Goal: Ask a question

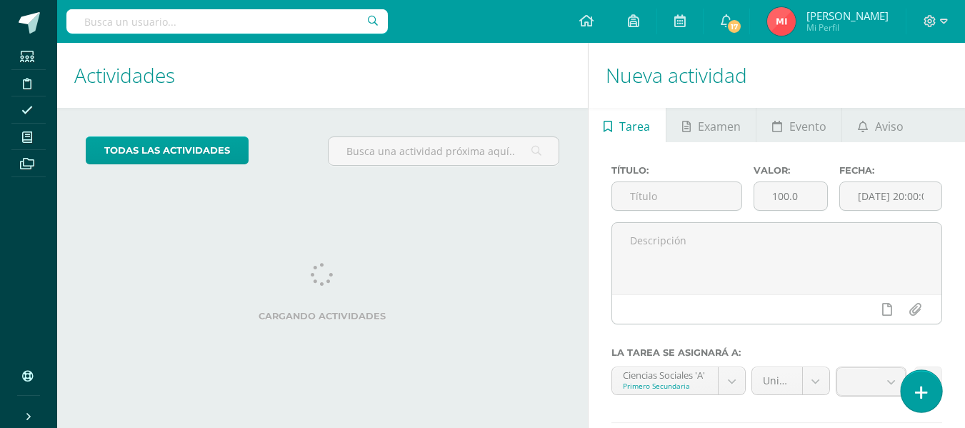
click at [917, 392] on icon at bounding box center [921, 392] width 13 height 16
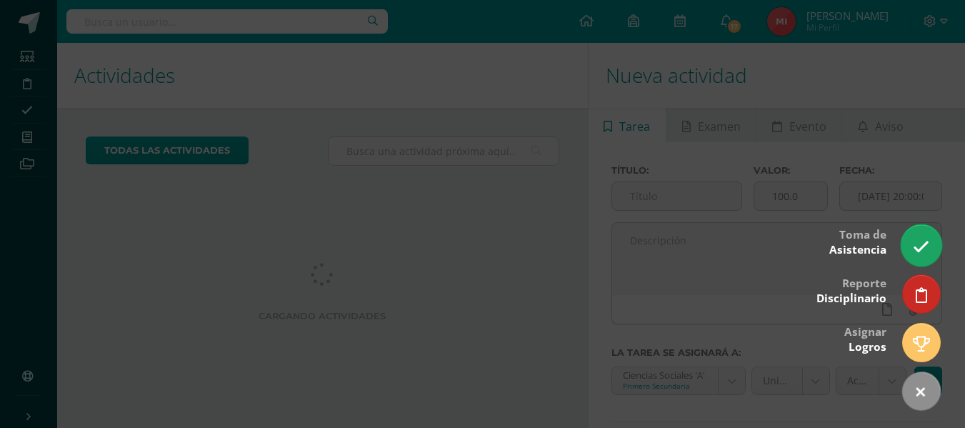
click at [922, 241] on icon at bounding box center [921, 247] width 16 height 16
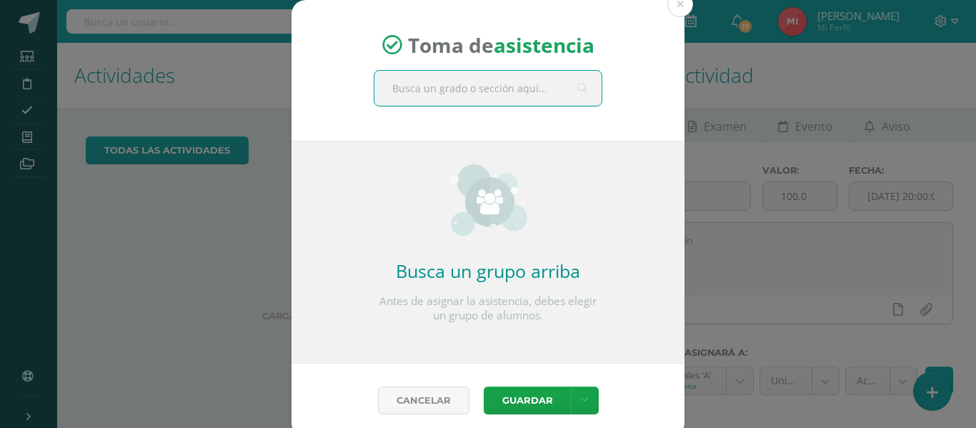
click at [469, 86] on input "text" at bounding box center [487, 88] width 227 height 35
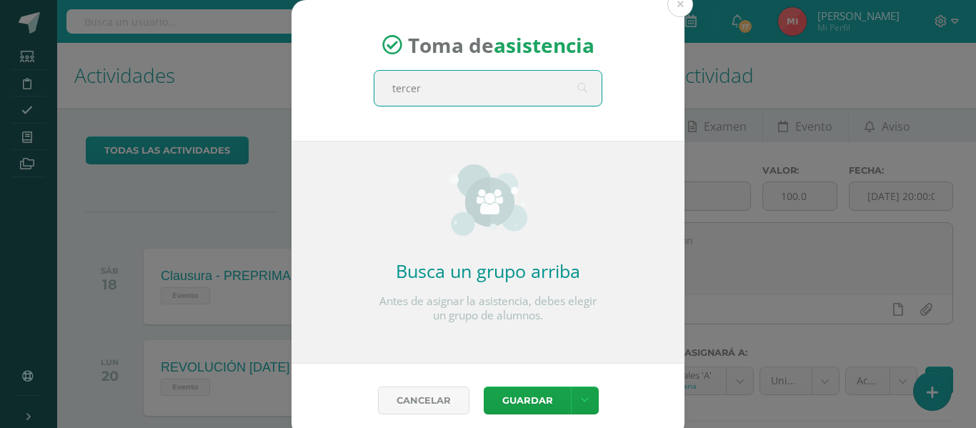
type input "tercero"
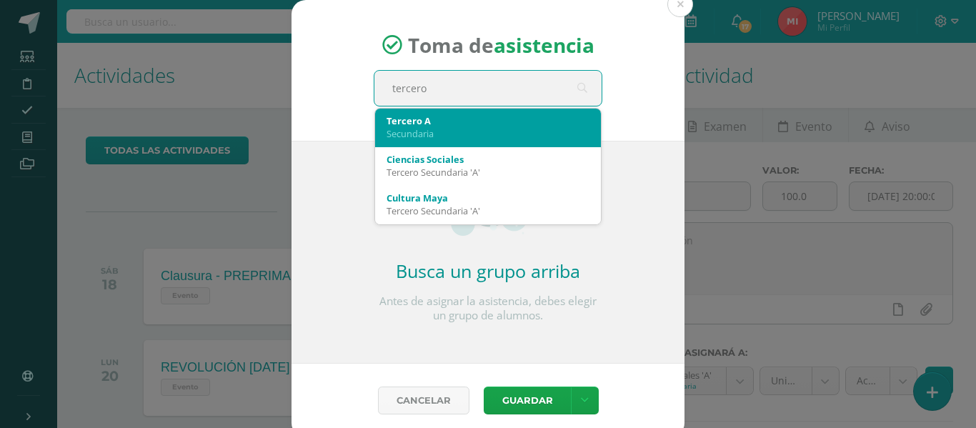
click at [436, 135] on div "Secundaria" at bounding box center [488, 133] width 203 height 13
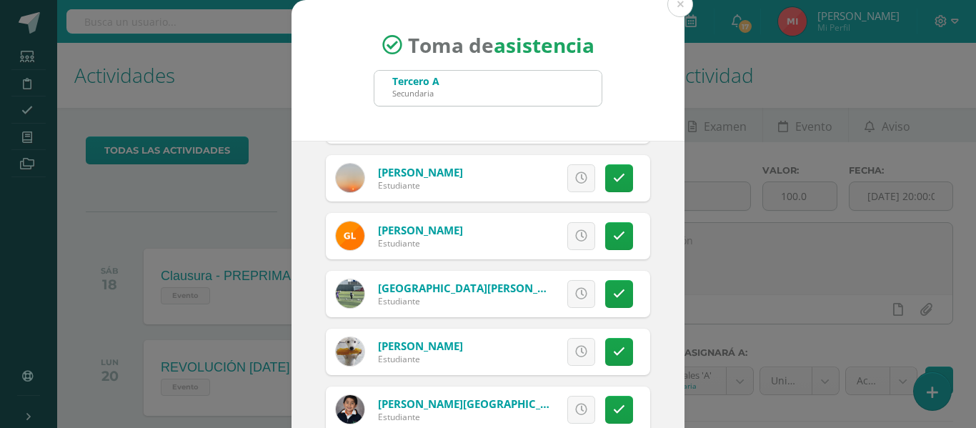
scroll to position [572, 0]
click at [609, 238] on link at bounding box center [619, 235] width 28 height 28
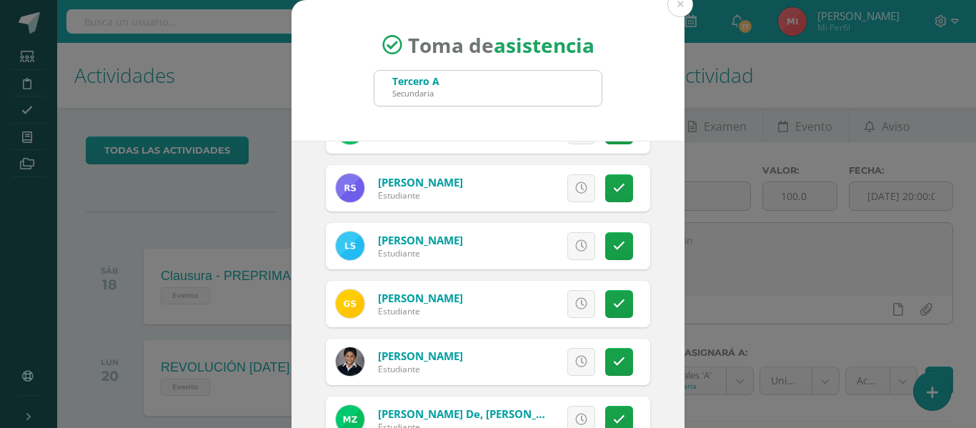
scroll to position [112, 0]
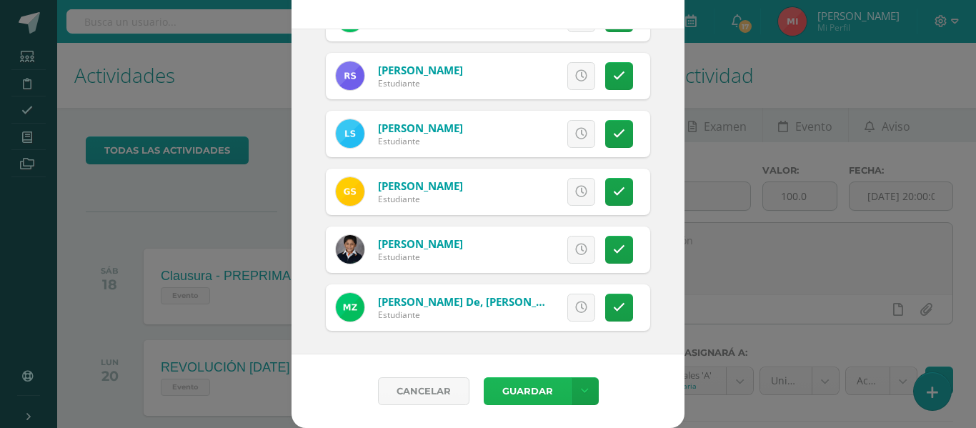
click at [527, 389] on button "Guardar" at bounding box center [527, 391] width 87 height 28
